Goal: Task Accomplishment & Management: Use online tool/utility

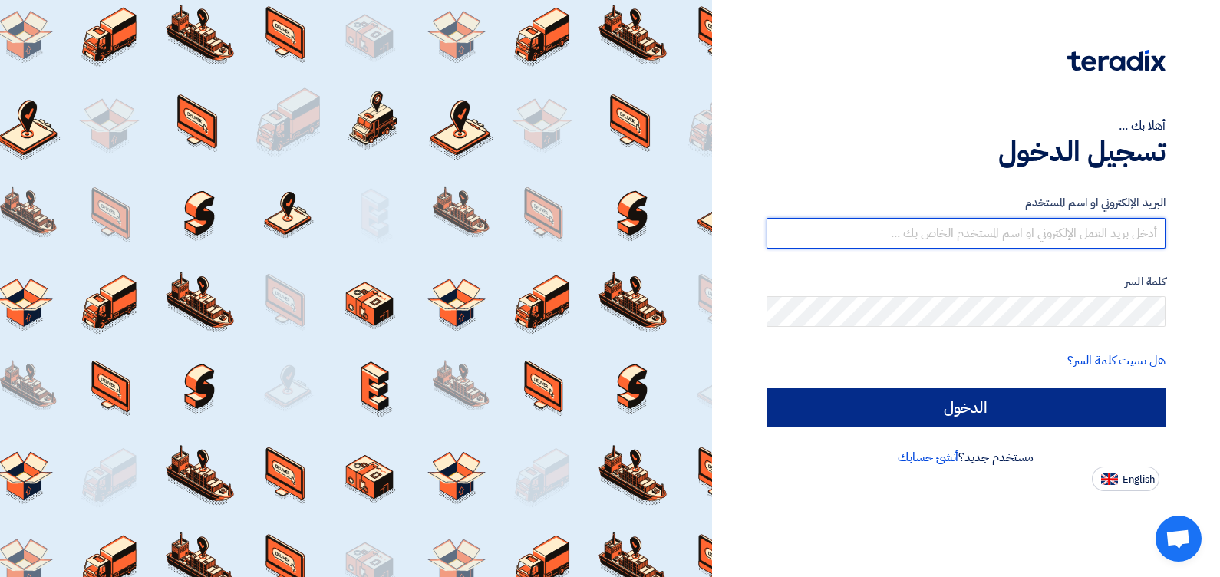
type input "[EMAIL_ADDRESS][DOMAIN_NAME]"
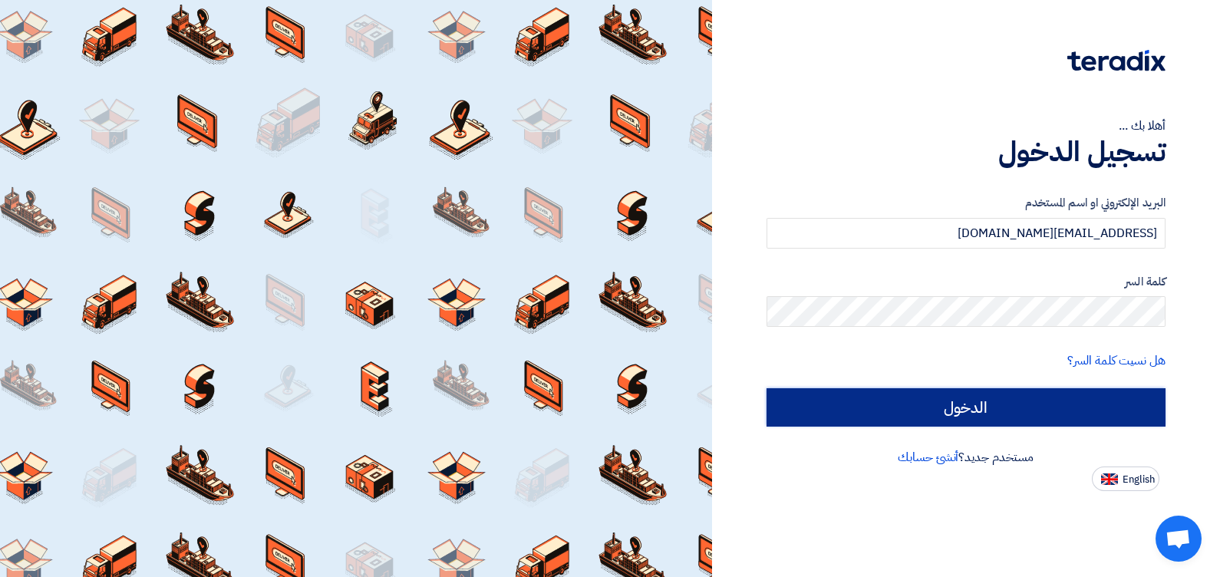
click at [834, 409] on input "الدخول" at bounding box center [966, 407] width 400 height 38
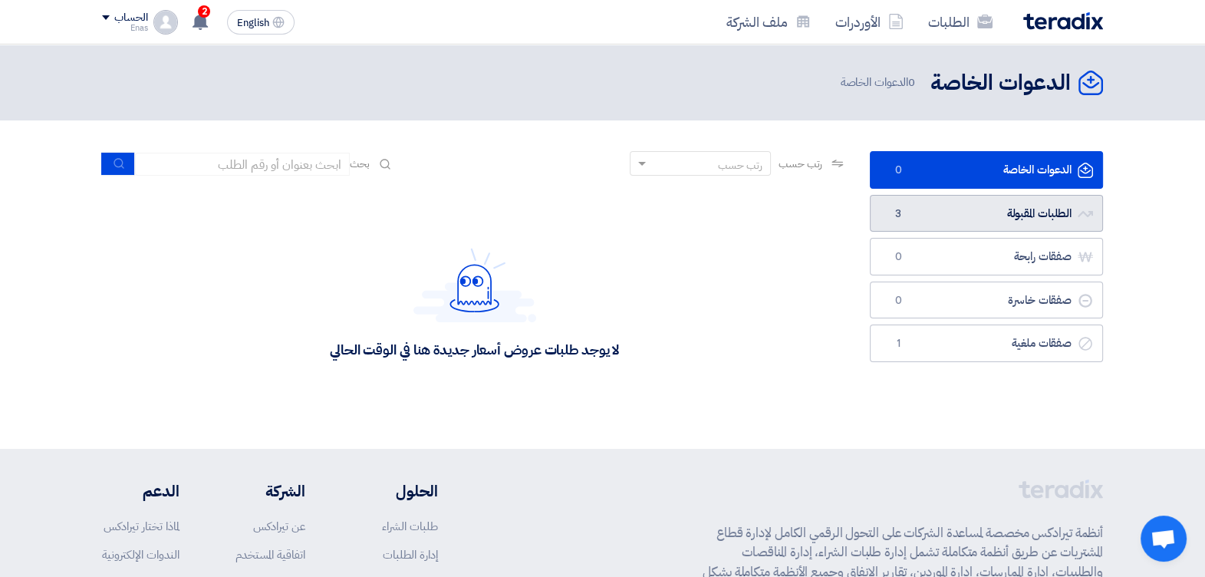
click at [1035, 206] on link "الطلبات المقبولة الطلبات المقبولة 3" at bounding box center [986, 214] width 233 height 38
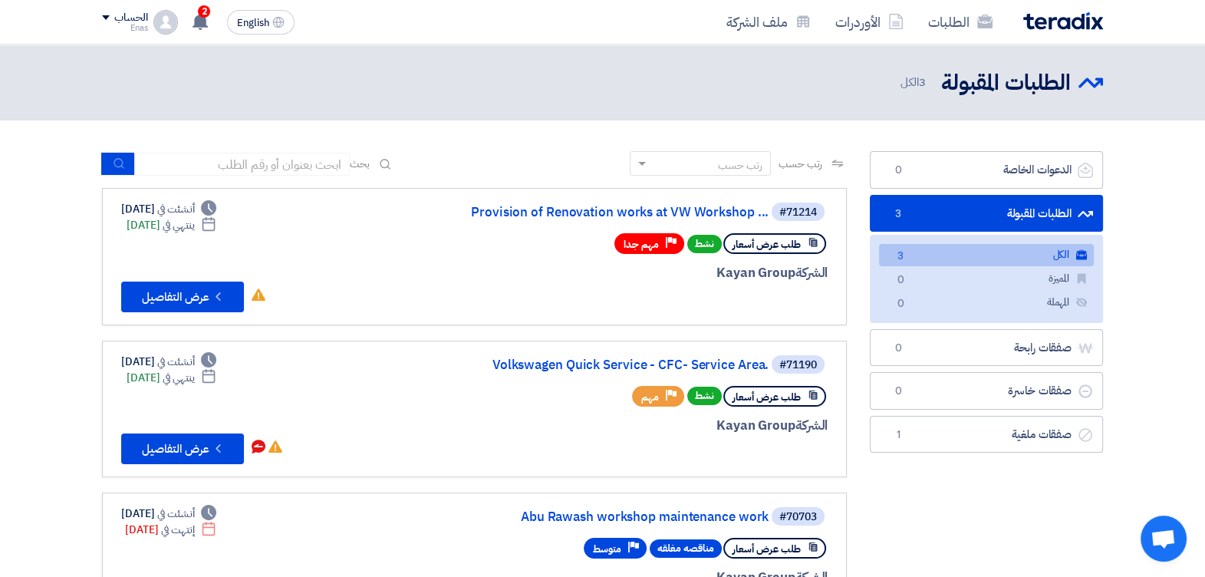
click at [0, 321] on html "الطلبات الأوردرات ملف الشركة English EN 2 تم استقبال رساله جديدة من العميل Kaya…" at bounding box center [602, 513] width 1205 height 1027
click at [329, 324] on app-rfq-listing-content "رتب حسب رتب حسب بحث مجال الطلب مسؤول المشتريات نوع الطلب" at bounding box center [474, 390] width 745 height 479
click at [588, 211] on link "Provision of Renovation works at VW Workshop ..." at bounding box center [615, 213] width 307 height 14
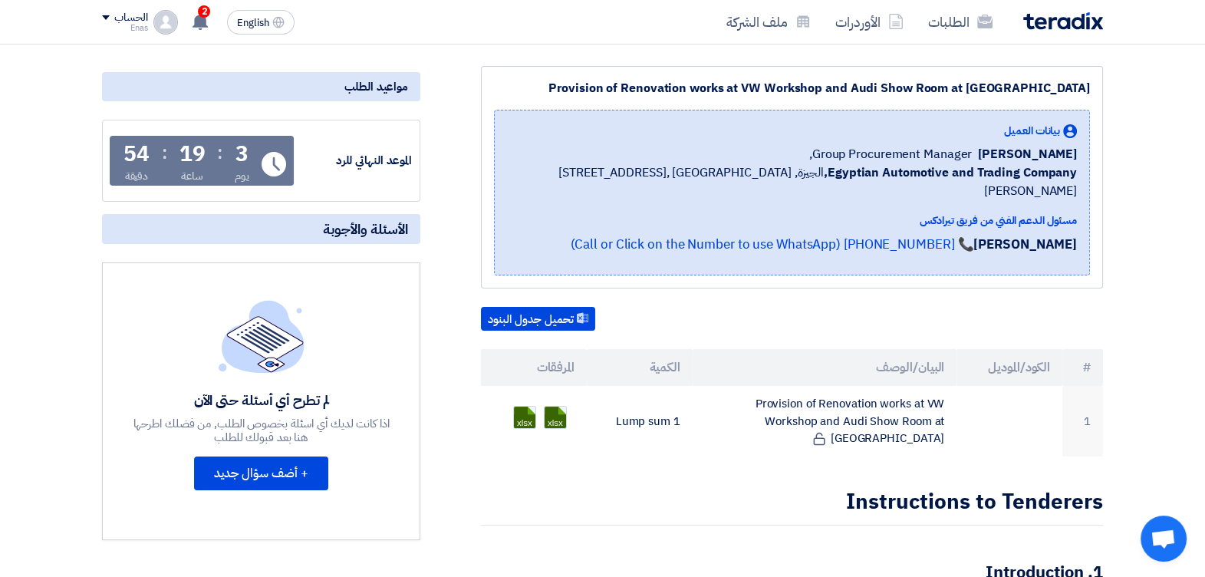
scroll to position [268, 0]
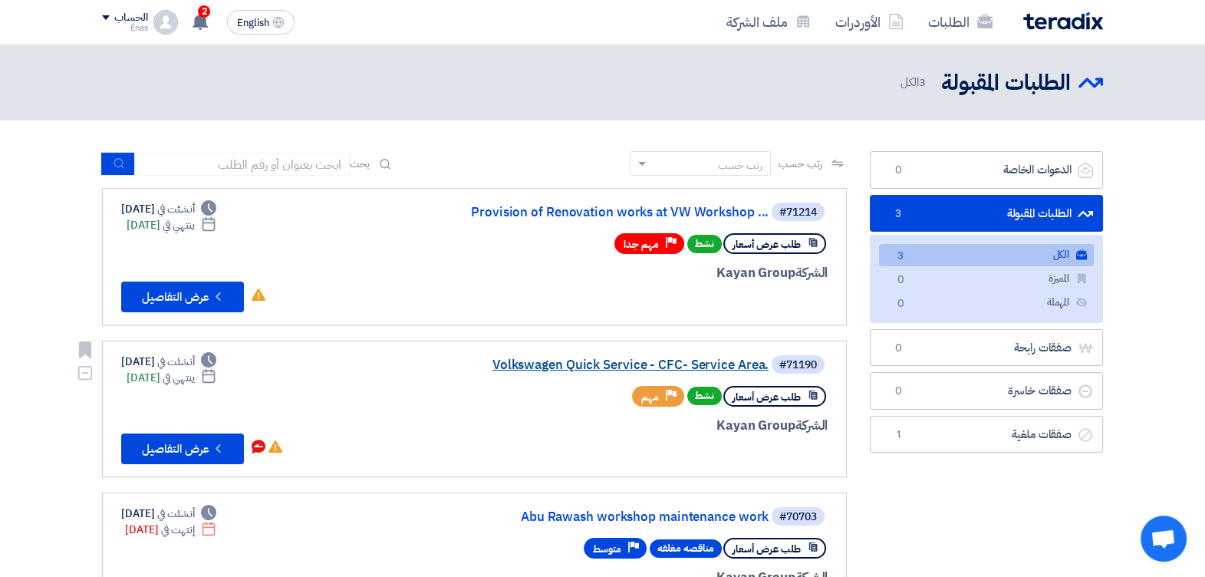
click at [539, 364] on link "Volkswagen Quick Service - CFC- Service Area." at bounding box center [615, 365] width 307 height 14
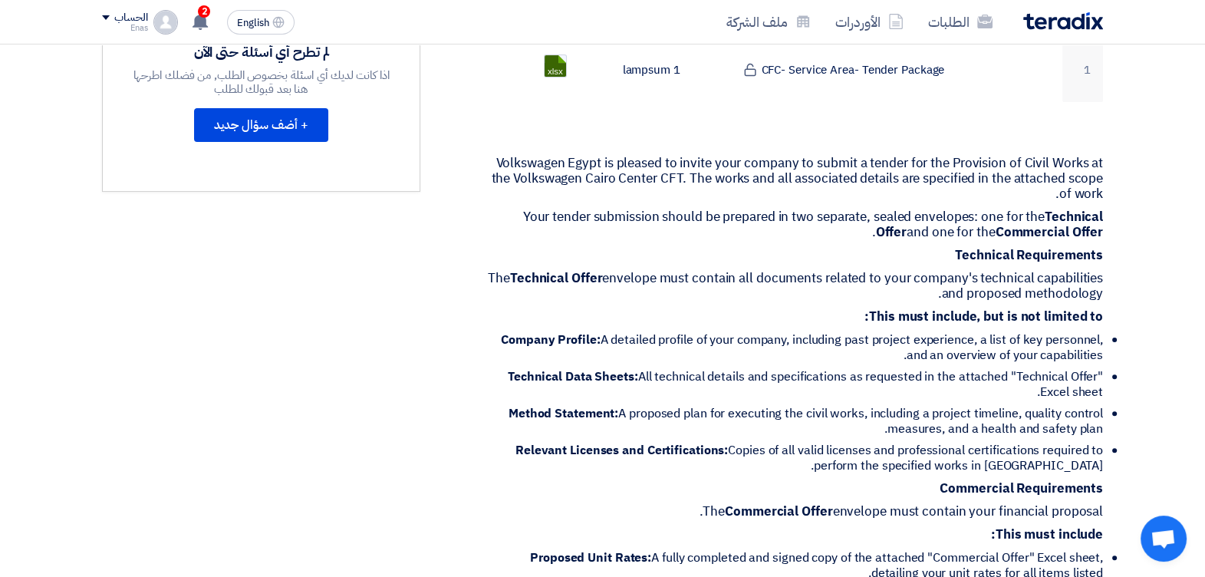
scroll to position [575, 0]
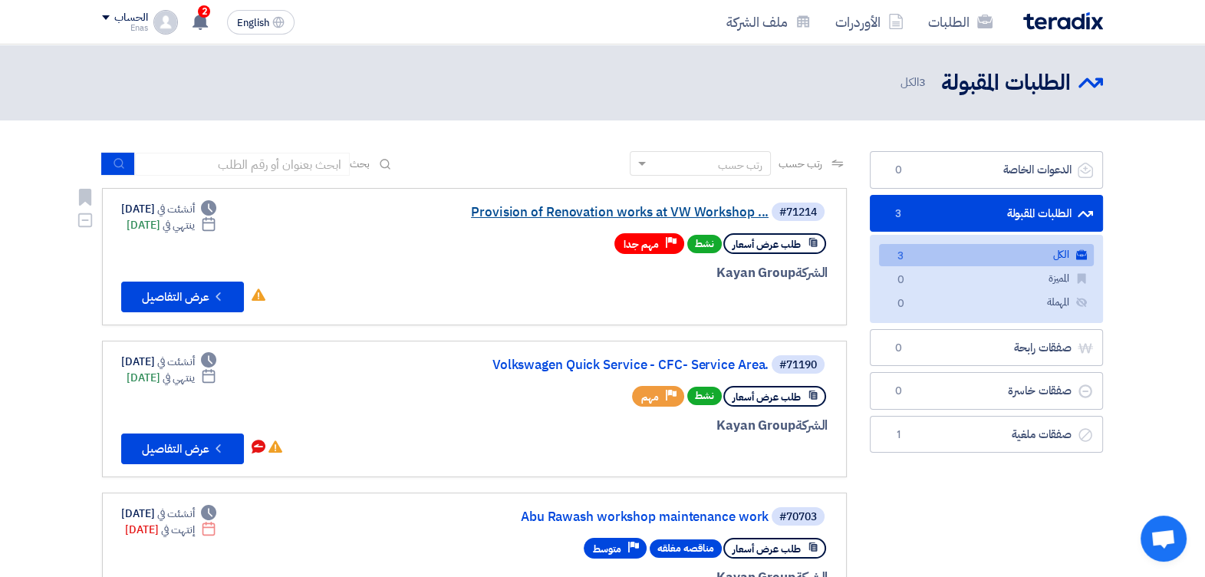
click at [525, 208] on link "Provision of Renovation works at VW Workshop ..." at bounding box center [615, 213] width 307 height 14
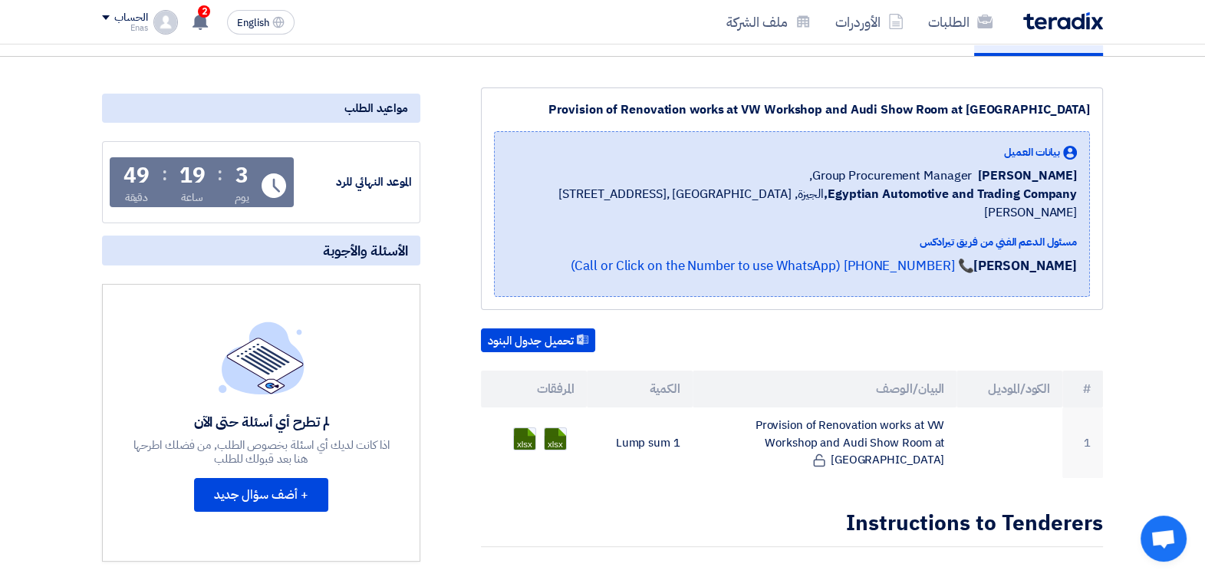
scroll to position [191, 0]
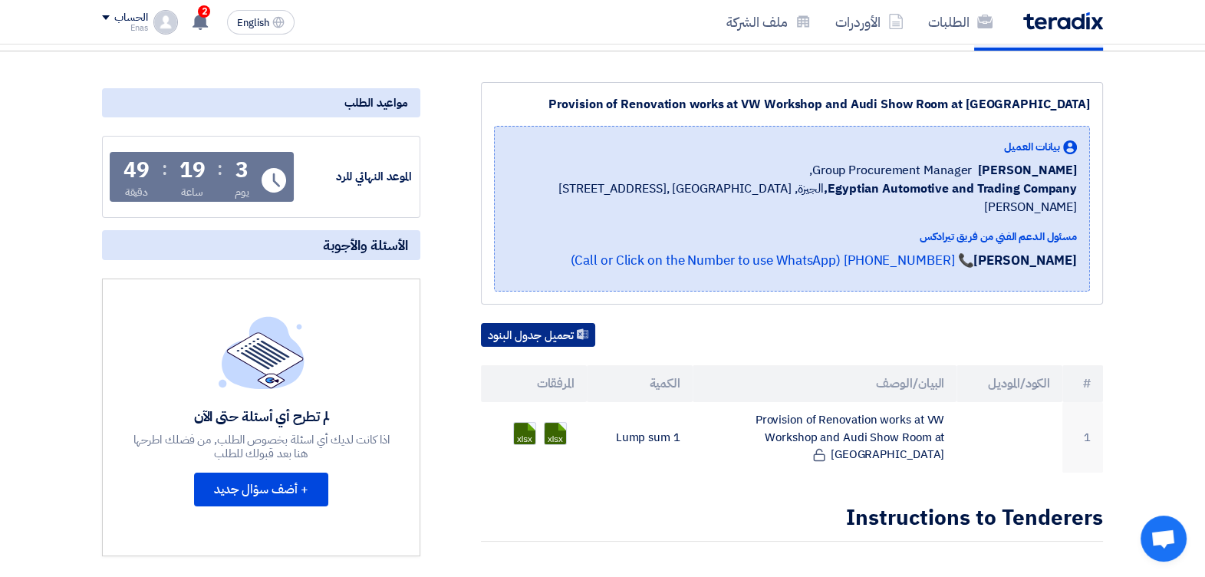
click at [491, 323] on button "تحميل جدول البنود" at bounding box center [538, 335] width 114 height 25
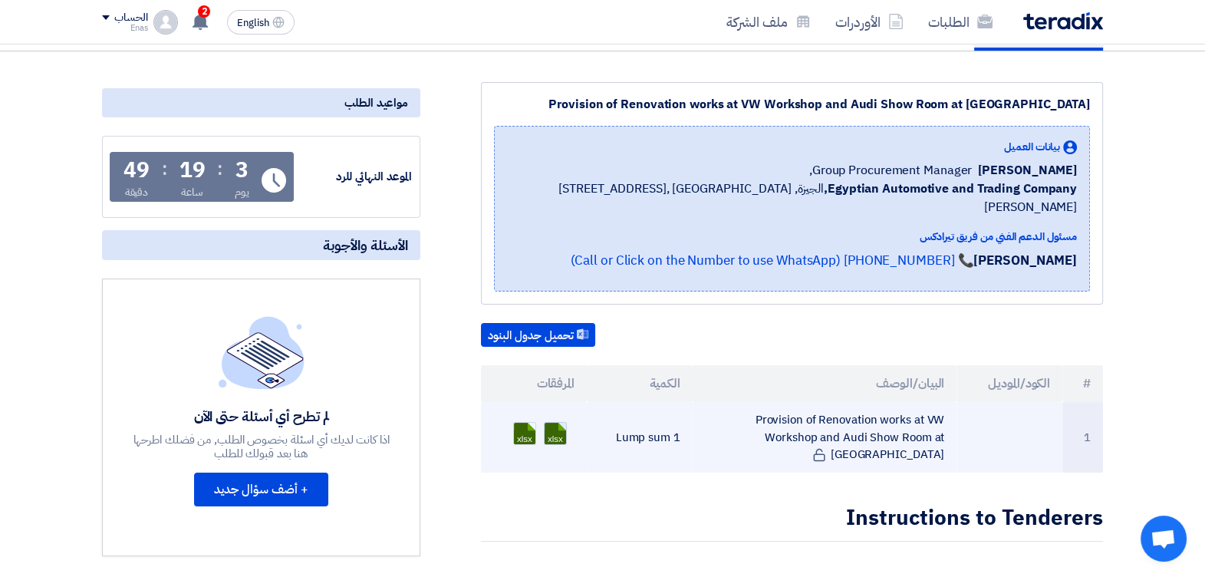
click at [555, 423] on link at bounding box center [606, 469] width 123 height 92
click at [525, 423] on link at bounding box center [575, 469] width 123 height 92
